Goal: Task Accomplishment & Management: Manage account settings

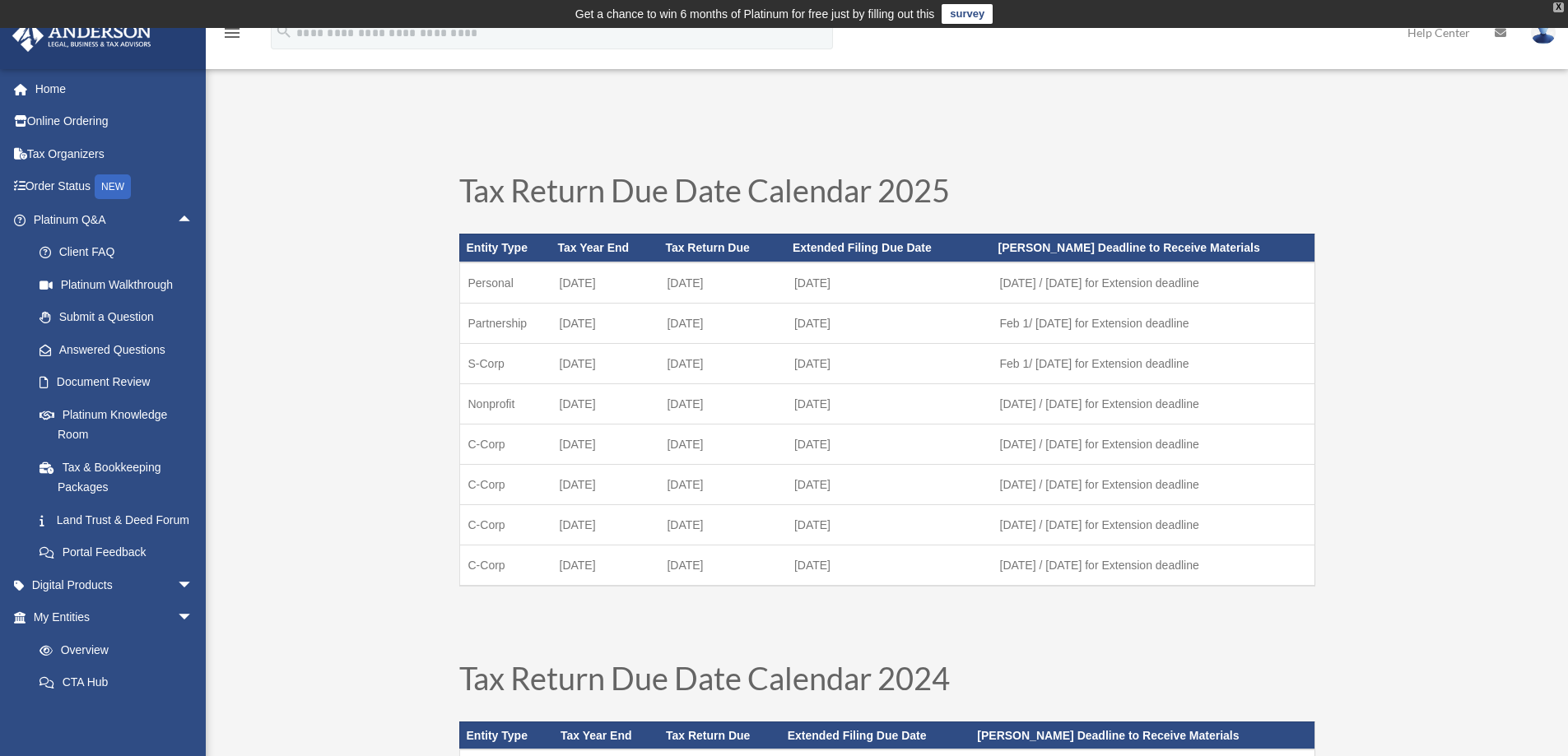
click at [1560, 8] on div "X" at bounding box center [1559, 7] width 10 height 9
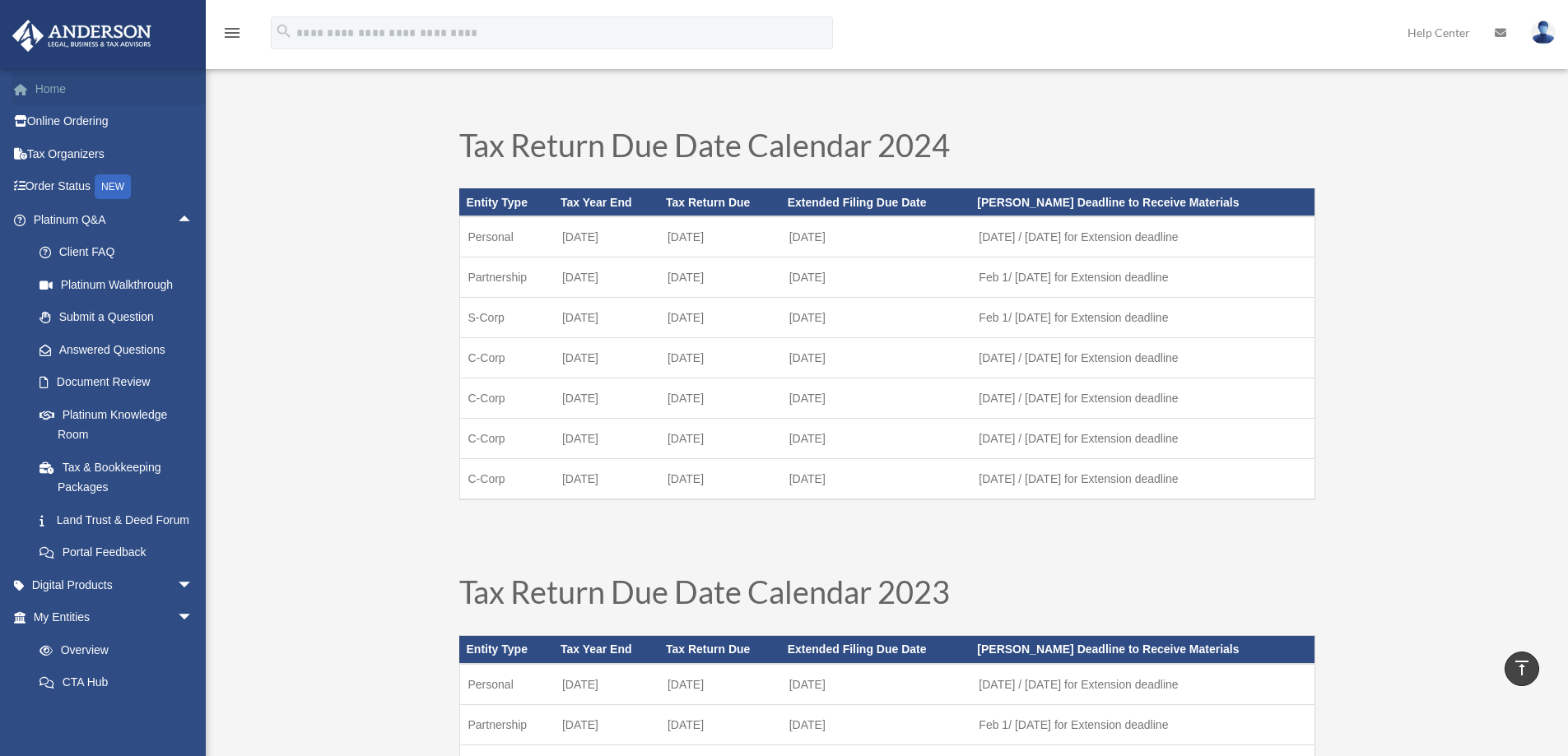
scroll to position [82, 0]
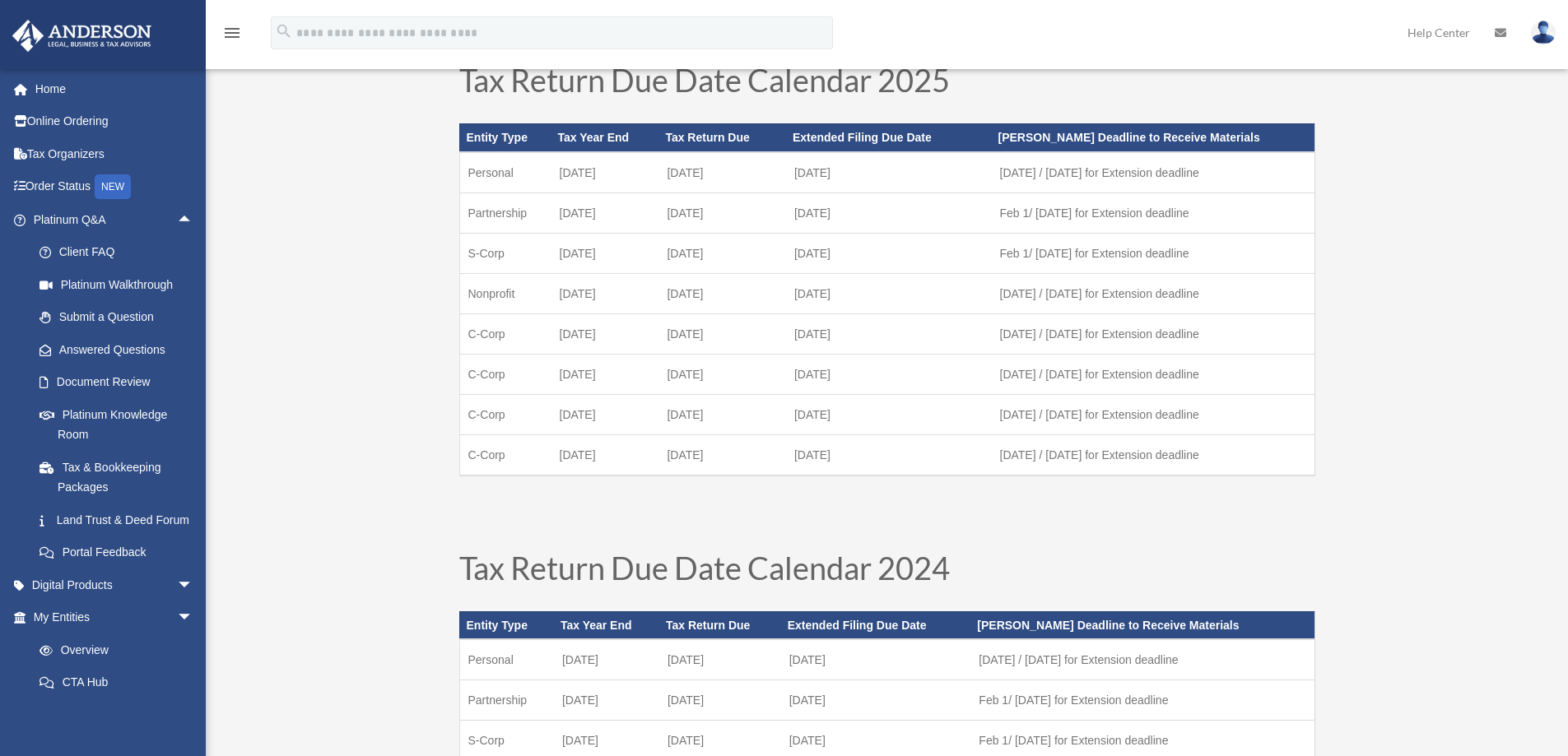
click at [1550, 29] on img at bounding box center [1543, 33] width 25 height 24
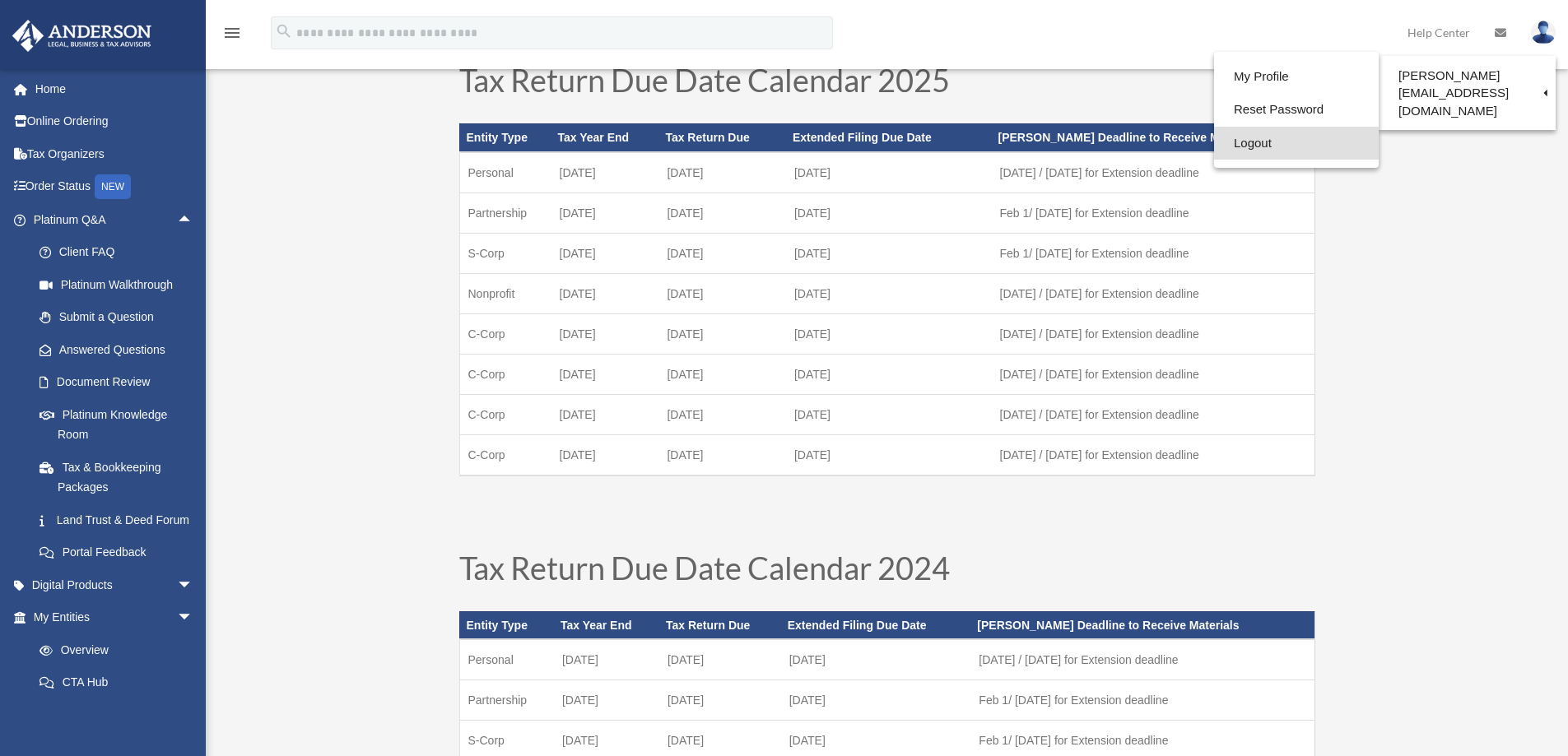
click at [1249, 144] on link "Logout" at bounding box center [1296, 143] width 165 height 34
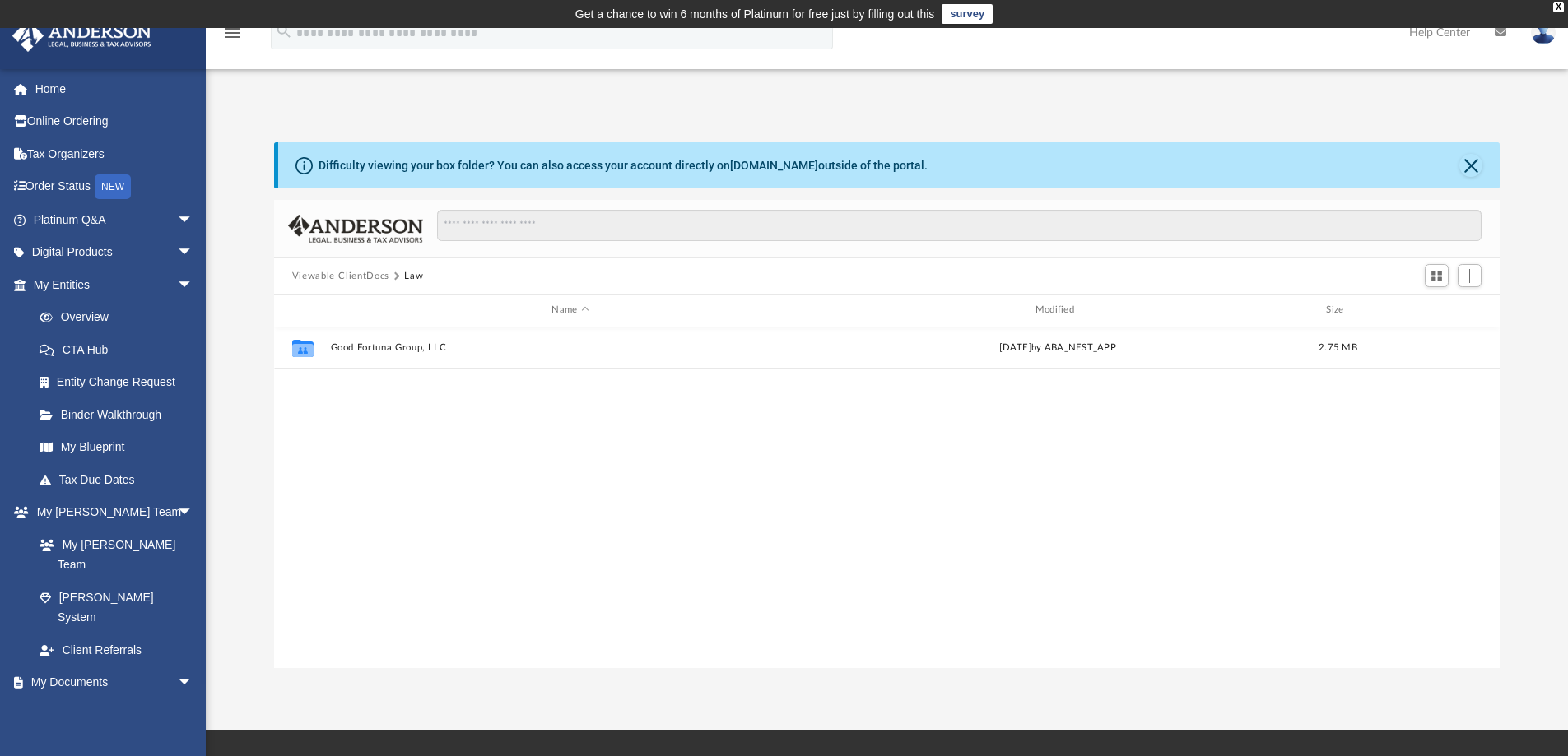
scroll to position [362, 1214]
click at [1532, 41] on link at bounding box center [1543, 32] width 49 height 72
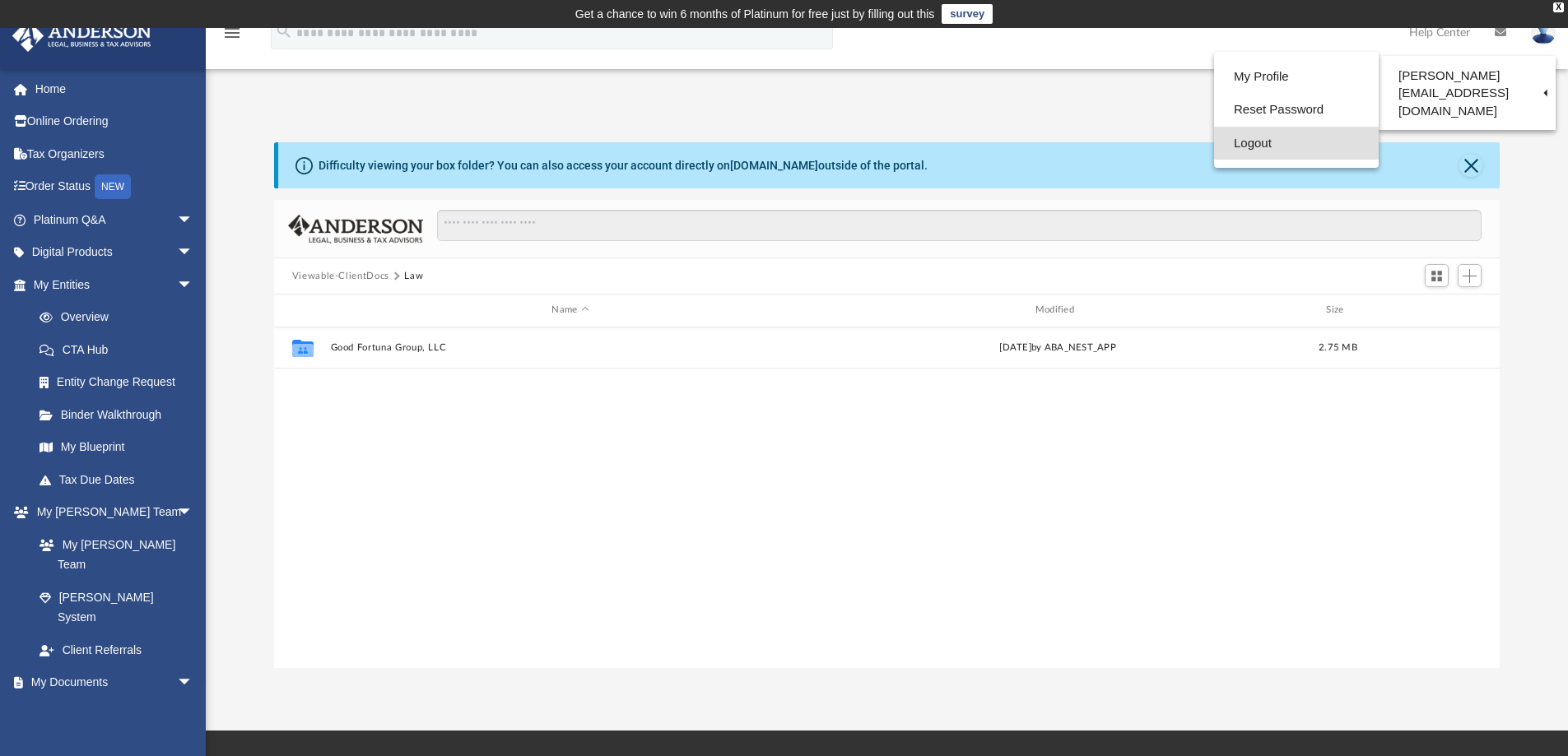
click at [1294, 141] on link "Logout" at bounding box center [1296, 143] width 165 height 34
